Goal: Task Accomplishment & Management: Manage account settings

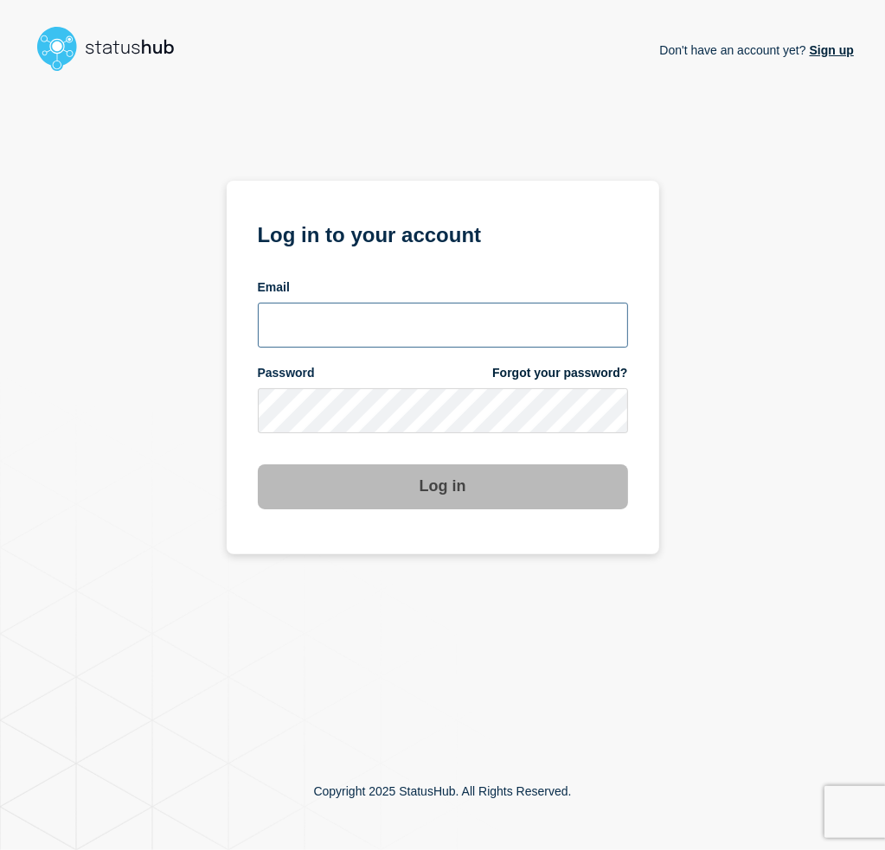
click at [349, 318] on input "email input" at bounding box center [443, 325] width 370 height 45
type input "[EMAIL_ADDRESS][DOMAIN_NAME]"
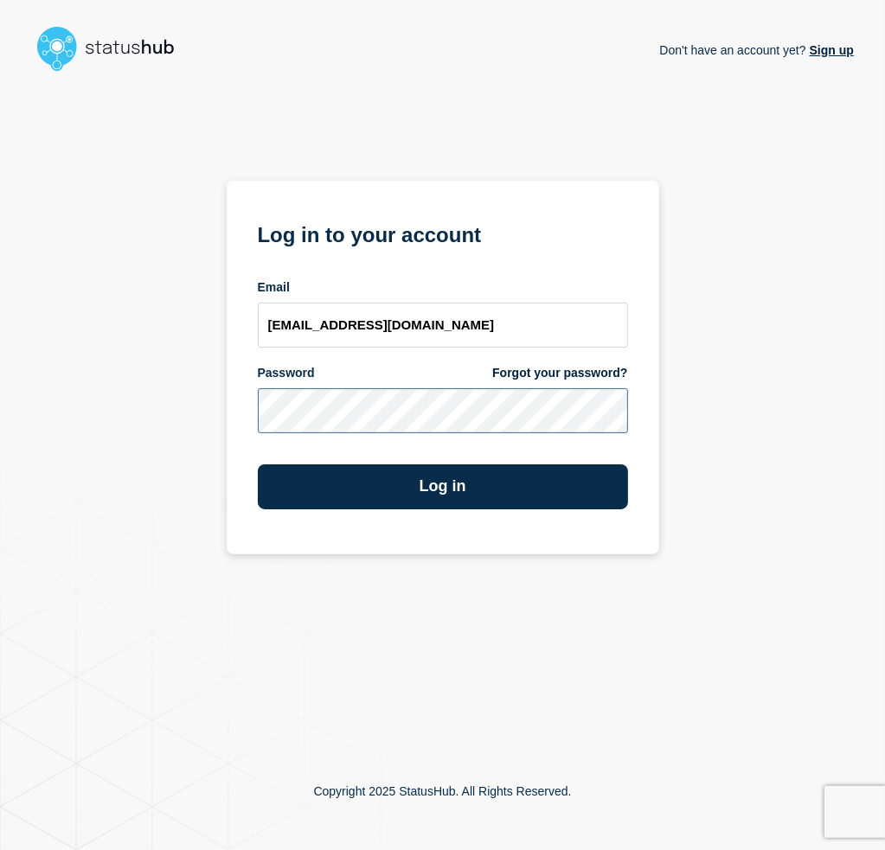
click at [258, 464] on button "Log in" at bounding box center [443, 486] width 370 height 45
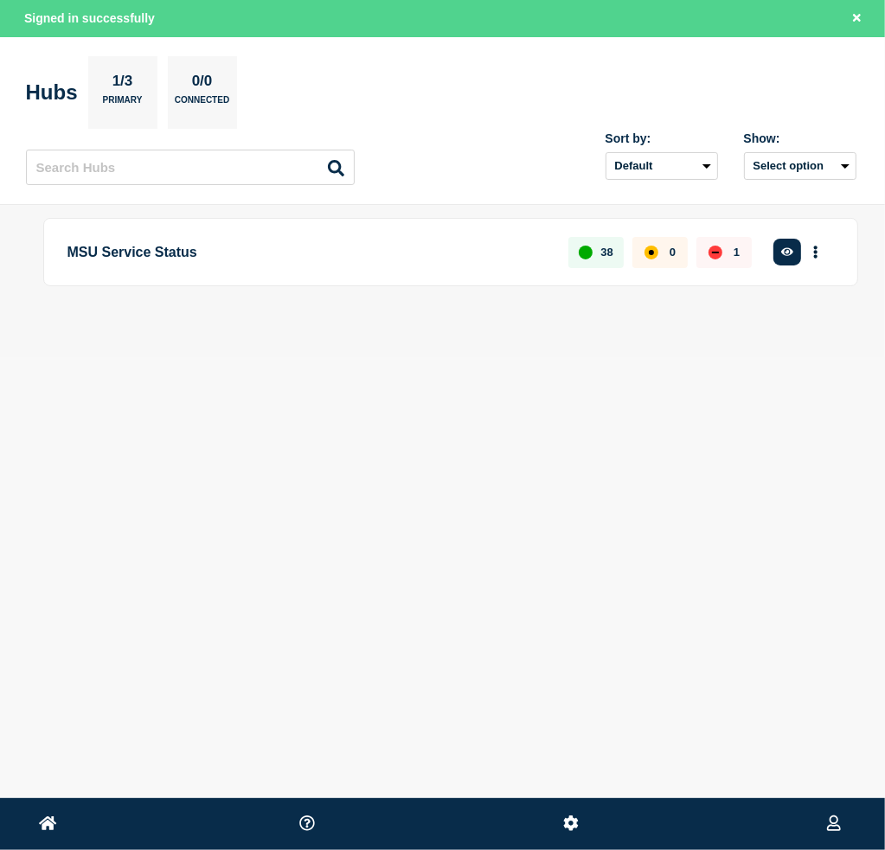
drag, startPoint x: 784, startPoint y: 255, endPoint x: 798, endPoint y: 275, distance: 24.7
click at [794, 279] on div "MSU Service Status 38 0 1 Create incident See overview" at bounding box center [450, 252] width 815 height 68
click at [809, 258] on button "More actions" at bounding box center [815, 252] width 22 height 32
click at [783, 253] on icon "button" at bounding box center [787, 251] width 13 height 9
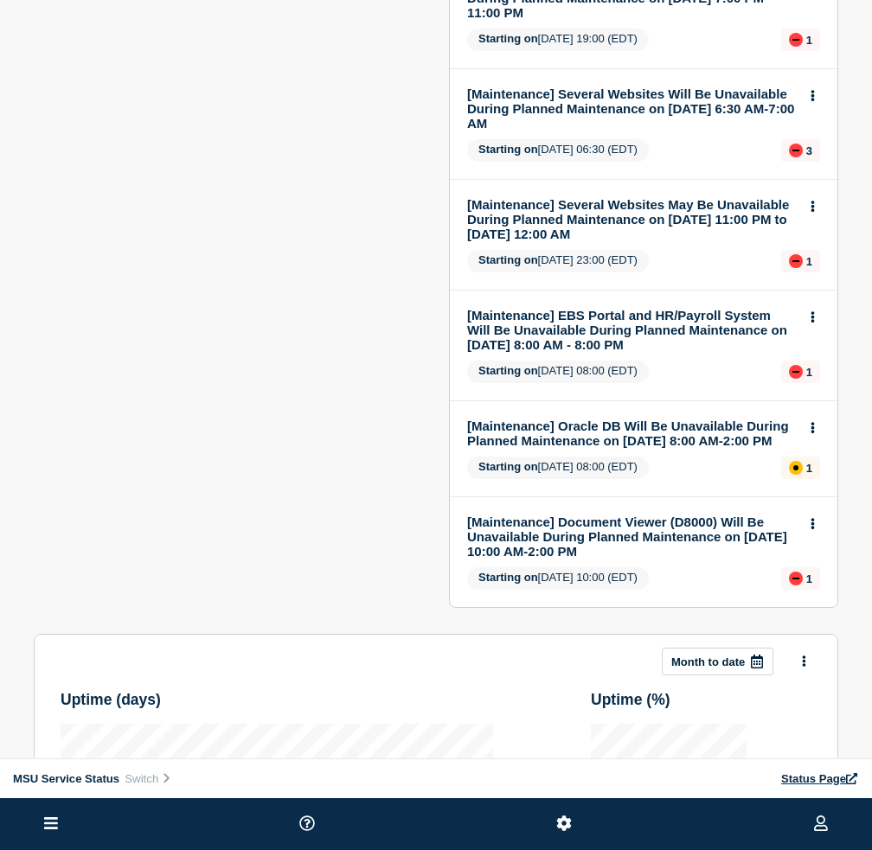
scroll to position [432, 0]
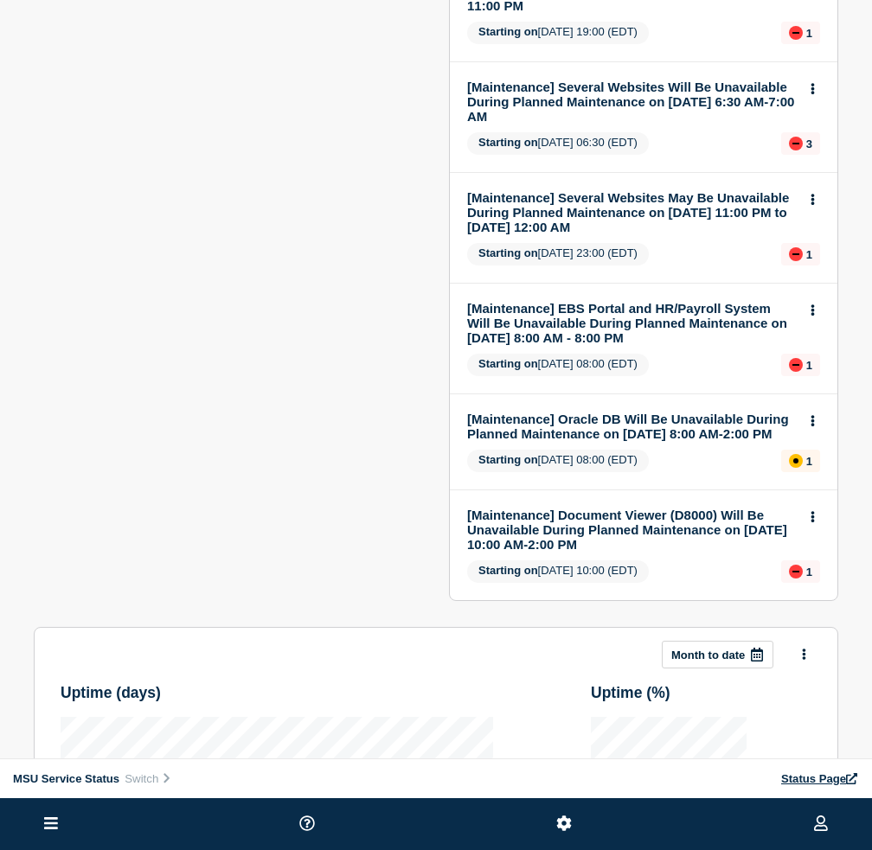
click at [630, 424] on link "[Maintenance] Oracle DB Will Be Unavailable During Planned Maintenance on 09/20…" at bounding box center [632, 426] width 330 height 29
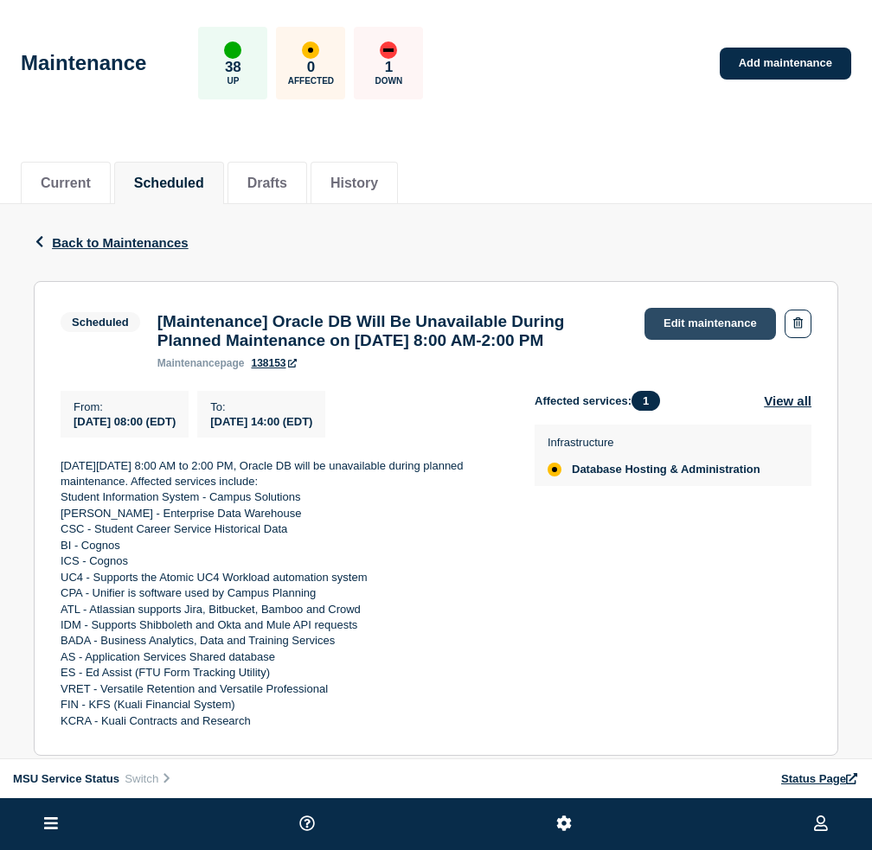
click at [669, 323] on link "Edit maintenance" at bounding box center [709, 324] width 131 height 32
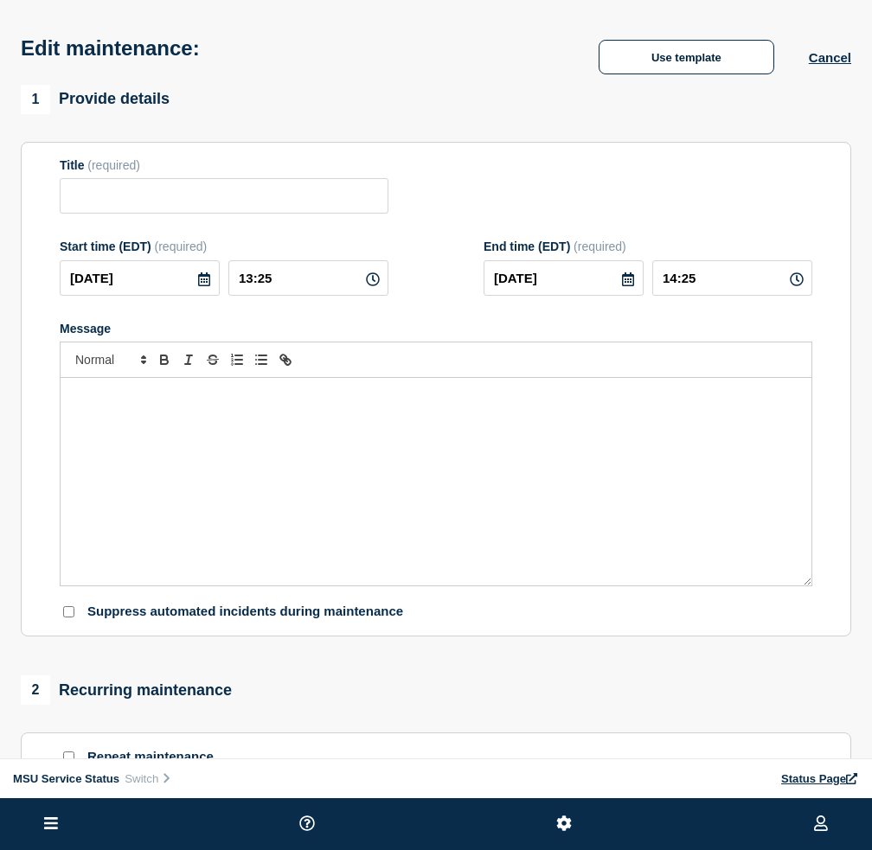
type input "[Maintenance] Oracle DB Will Be Unavailable During Planned Maintenance on 09/20…"
type input "2025-09-20"
type input "08:00"
type input "2025-09-20"
type input "14:00"
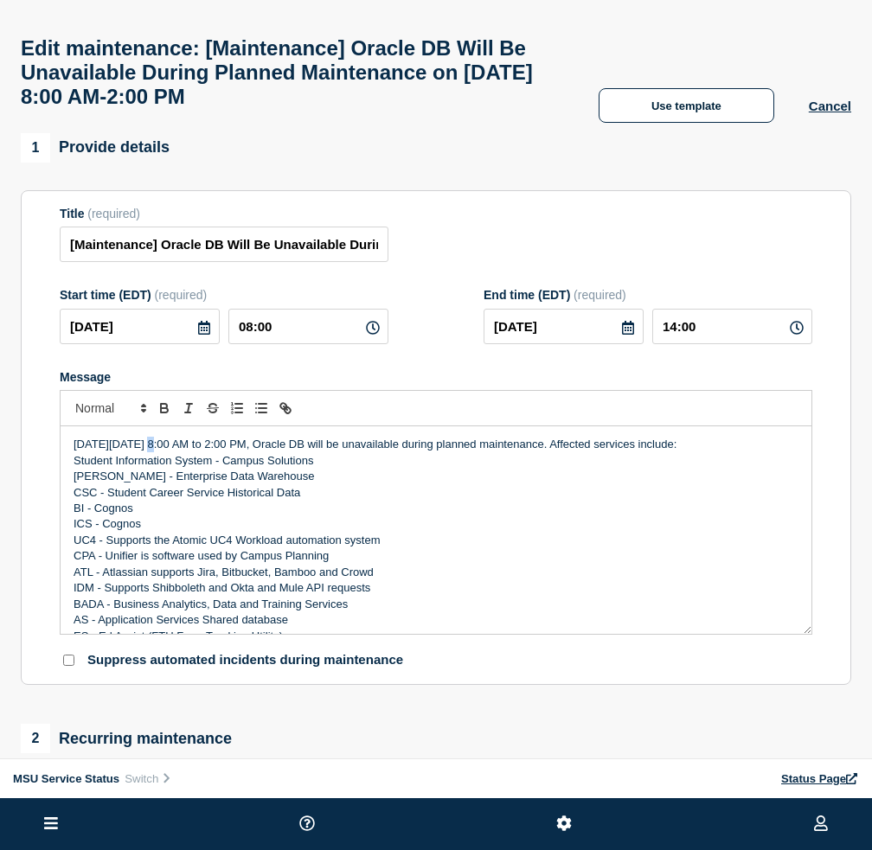
click at [149, 452] on p "On Saturday, August 16, 2025 from 8:00 AM to 2:00 PM, Oracle DB will be unavail…" at bounding box center [436, 445] width 725 height 16
click at [156, 469] on p "Student Information System - Campus Solutions" at bounding box center [436, 461] width 725 height 16
click at [166, 469] on p "Student Information System - Campus Solutions" at bounding box center [436, 461] width 725 height 16
drag, startPoint x: 144, startPoint y: 459, endPoint x: 176, endPoint y: 467, distance: 33.8
click at [176, 452] on p "On Saturday, August 16, 2025 from 8:00 AM to 2:00 PM, Oracle DB will be unavail…" at bounding box center [436, 445] width 725 height 16
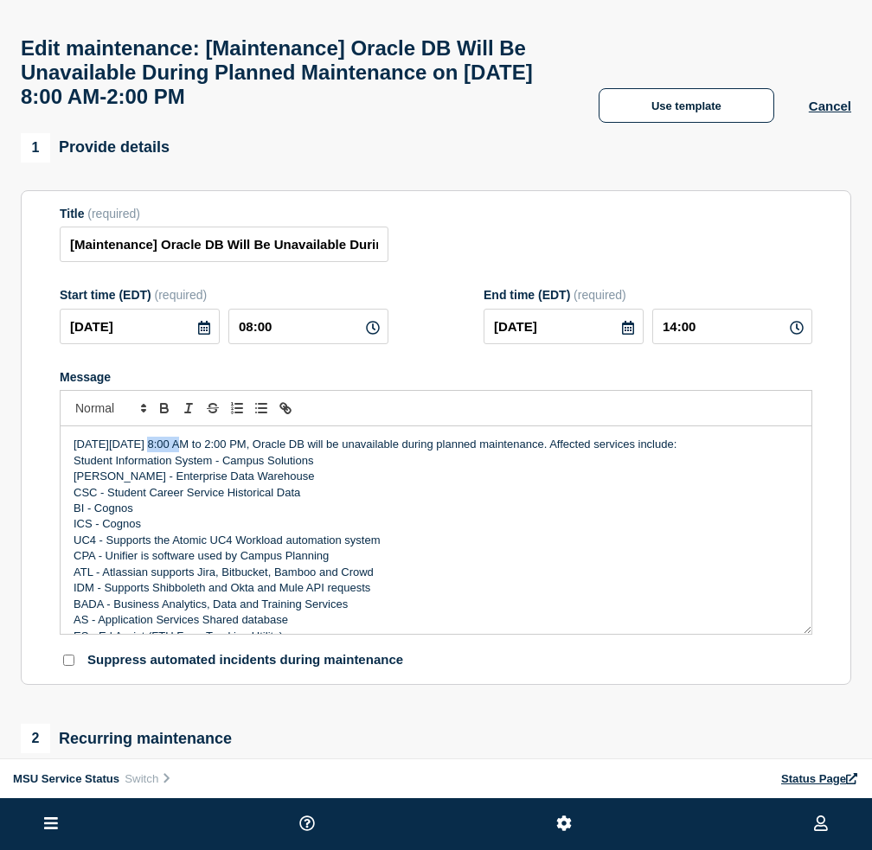
click at [145, 452] on p "On Saturday, August 16, 2025 from 8:00 AM to 2:00 PM, Oracle DB will be unavail…" at bounding box center [436, 445] width 725 height 16
drag, startPoint x: 176, startPoint y: 464, endPoint x: 142, endPoint y: 464, distance: 33.7
click at [142, 452] on p "On Saturday, August 16, 2025 from 8:00 AM to 2:00 PM, Oracle DB will be unavail…" at bounding box center [436, 445] width 725 height 16
drag, startPoint x: 214, startPoint y: 110, endPoint x: 325, endPoint y: 111, distance: 111.6
click at [325, 109] on h1 "Edit maintenance: [Maintenance] Oracle DB Will Be Unavailable During Planned Ma…" at bounding box center [292, 72] width 543 height 73
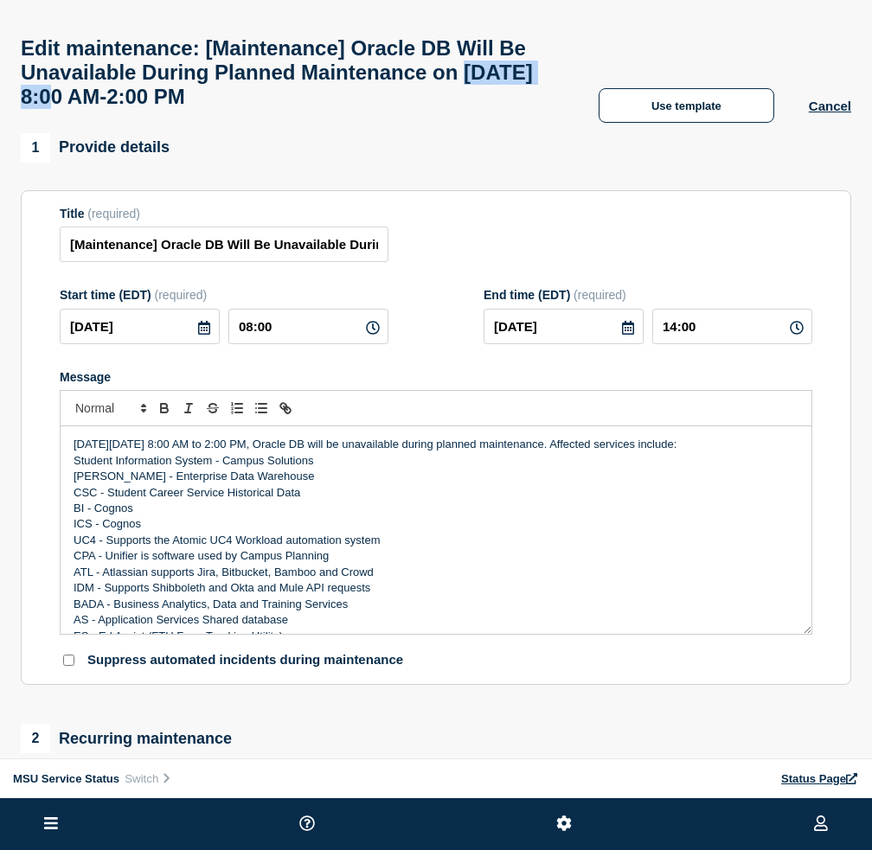
copy h1 "09/20/2025"
click at [361, 469] on p "Student Information System - Campus Solutions" at bounding box center [436, 461] width 725 height 16
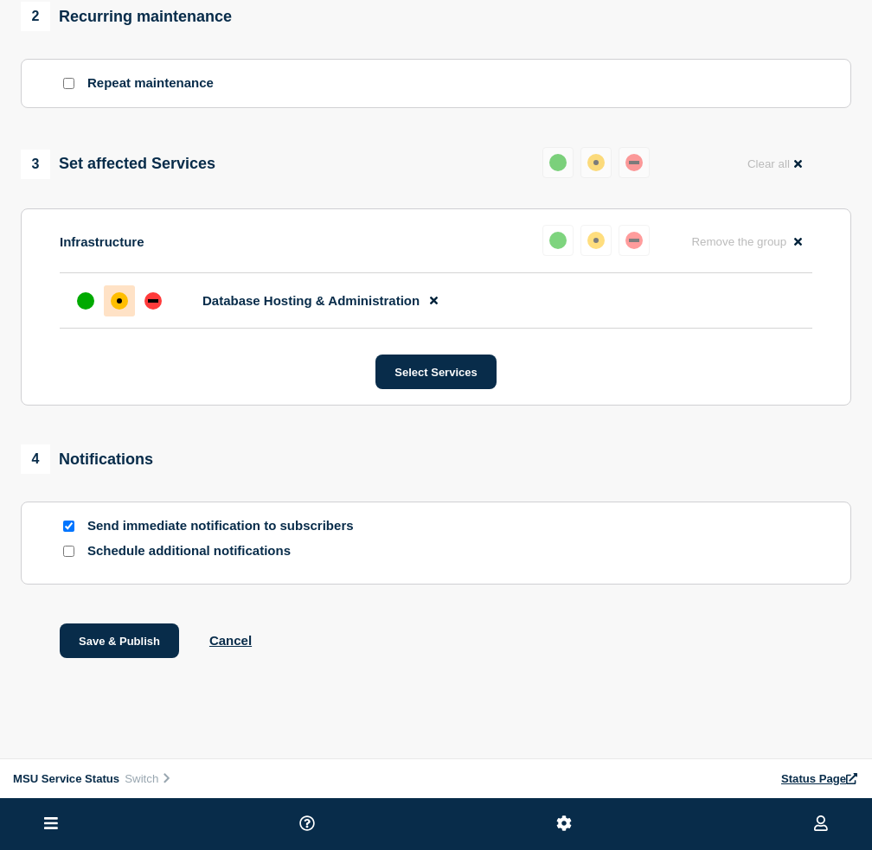
scroll to position [740, 0]
click at [97, 637] on button "Save & Publish" at bounding box center [119, 641] width 119 height 35
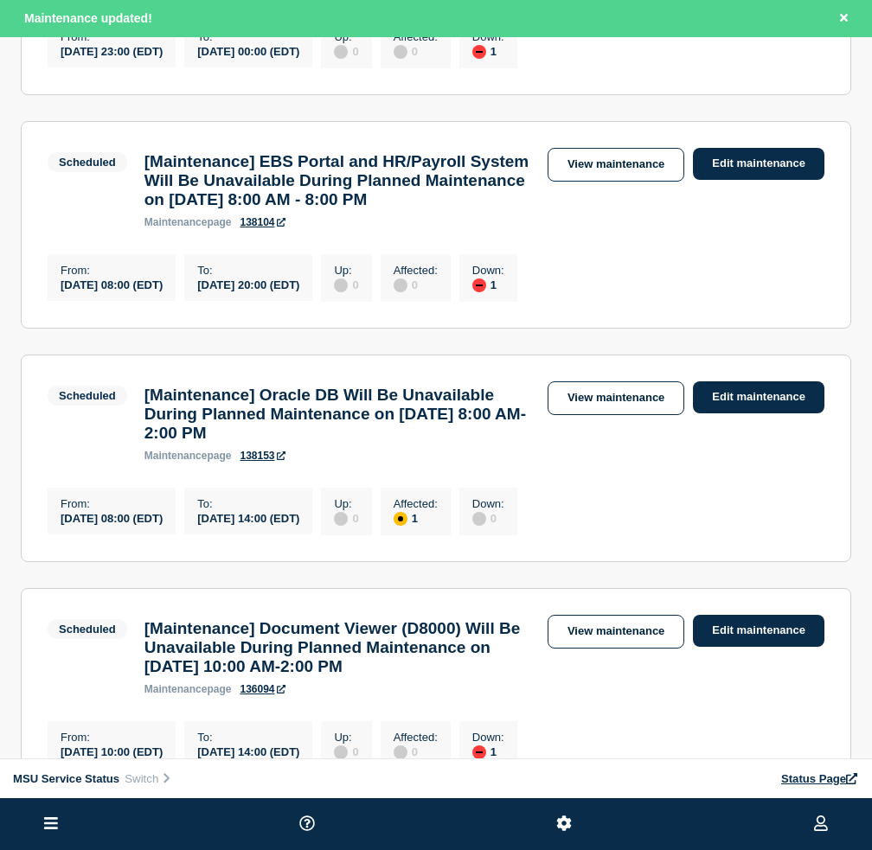
scroll to position [1384, 0]
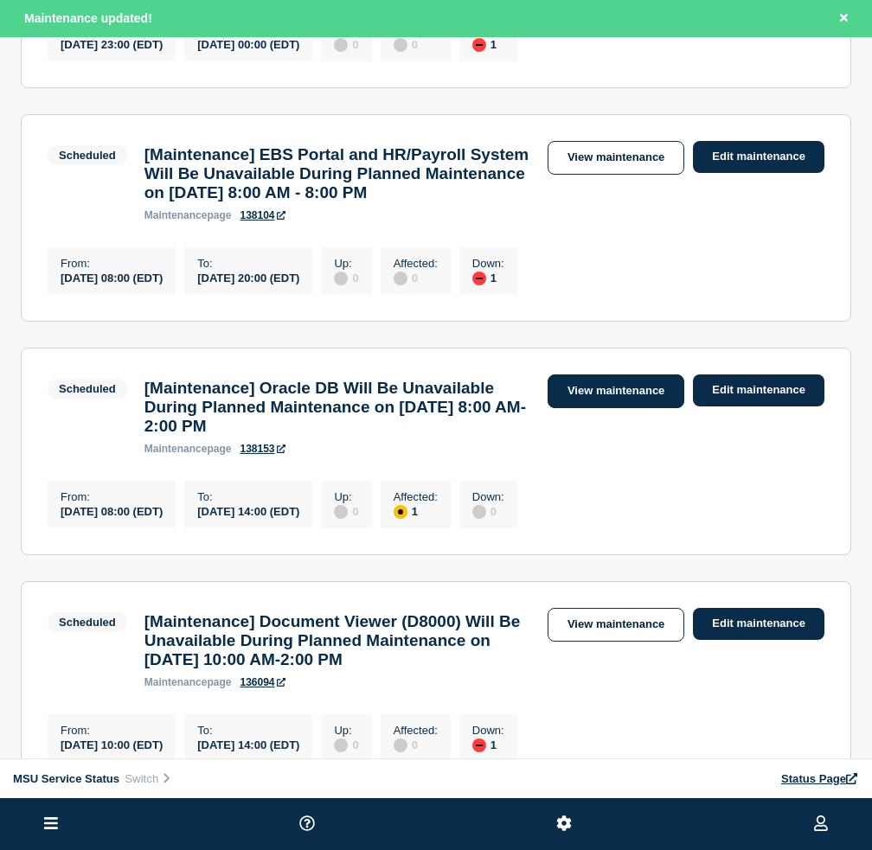
click at [581, 408] on link "View maintenance" at bounding box center [616, 392] width 137 height 34
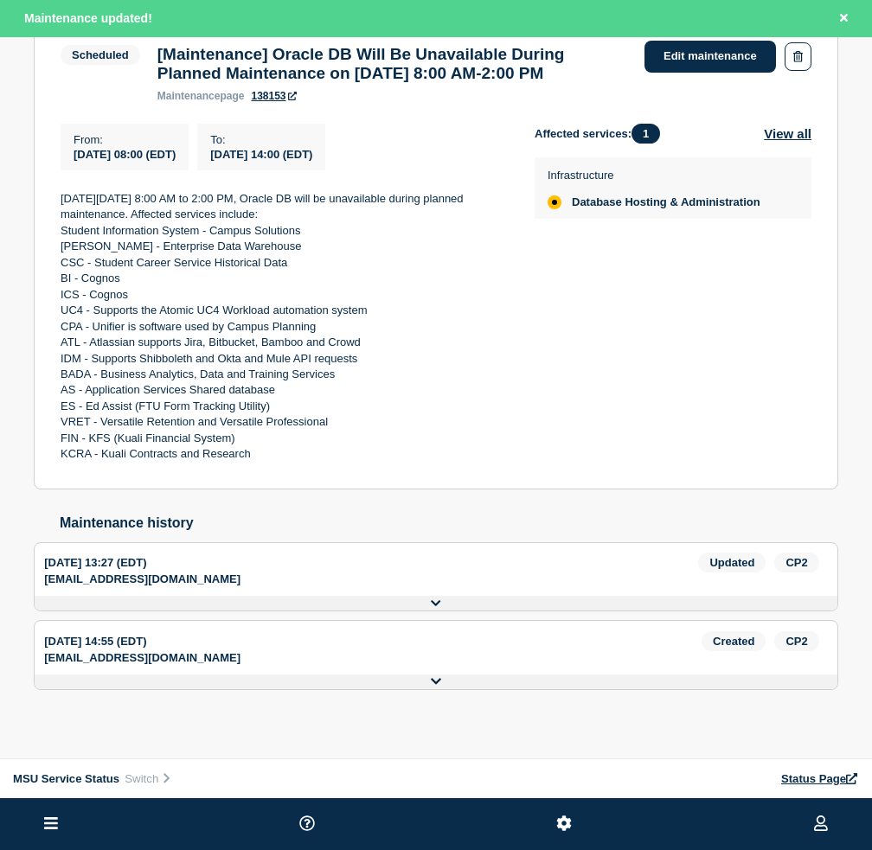
scroll to position [341, 0]
click at [429, 603] on button at bounding box center [436, 603] width 803 height 15
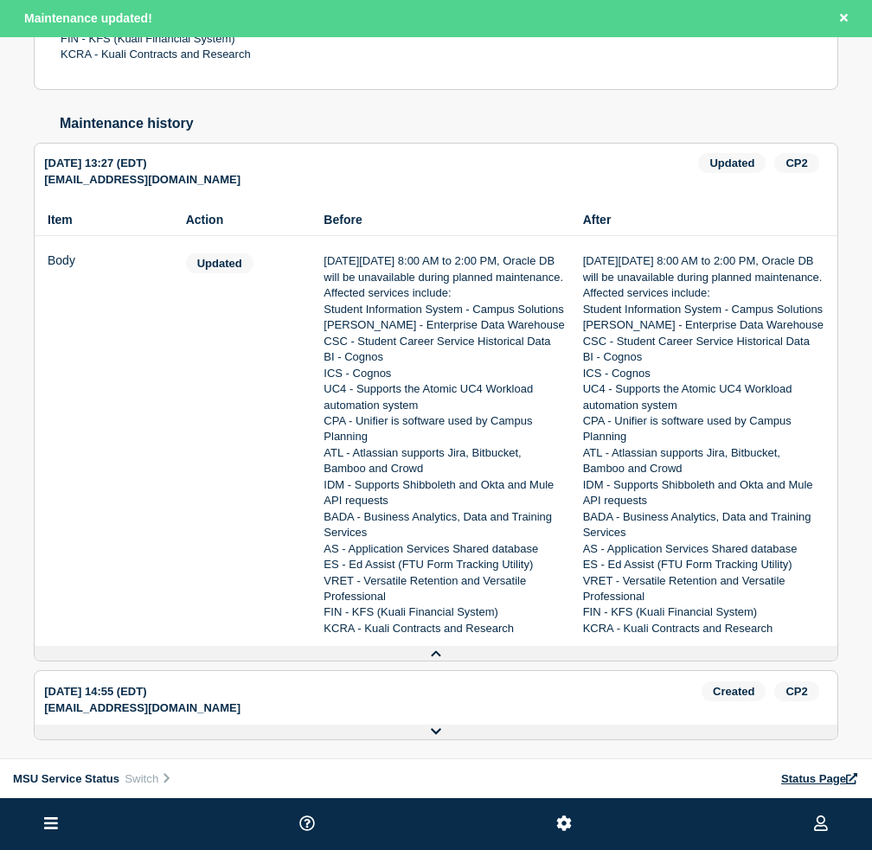
scroll to position [773, 0]
